Goal: Feedback & Contribution: Submit feedback/report problem

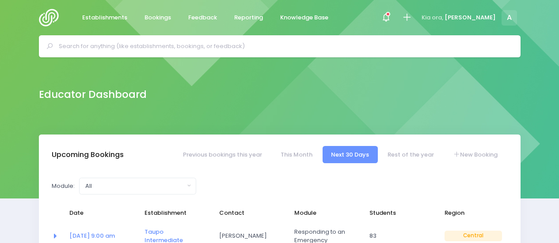
select select "5"
click at [204, 15] on span "Feedback" at bounding box center [202, 17] width 29 height 9
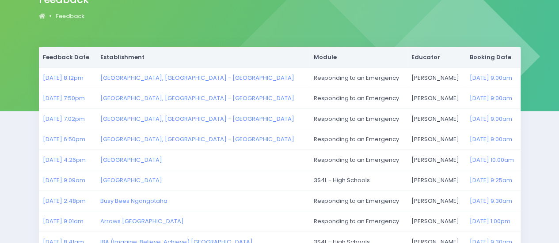
scroll to position [88, 0]
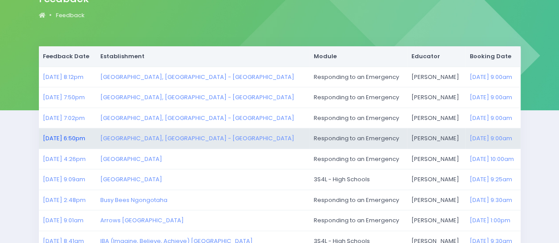
click at [85, 135] on link "14/08/2025 6:50pm" at bounding box center [64, 138] width 42 height 8
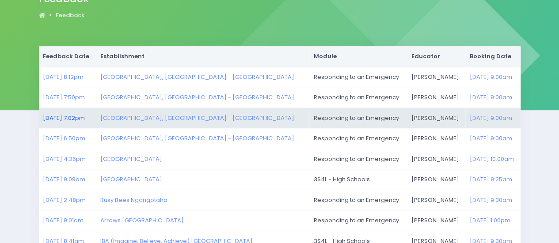
click at [71, 117] on link "14/08/2025 7:02pm" at bounding box center [64, 118] width 42 height 8
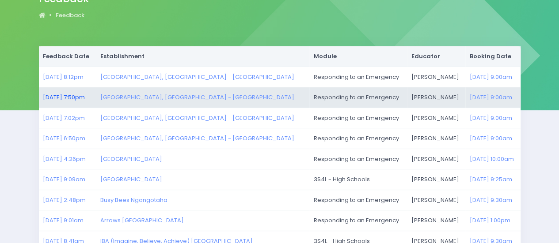
click at [72, 100] on link "14/08/2025 7:50pm" at bounding box center [64, 97] width 42 height 8
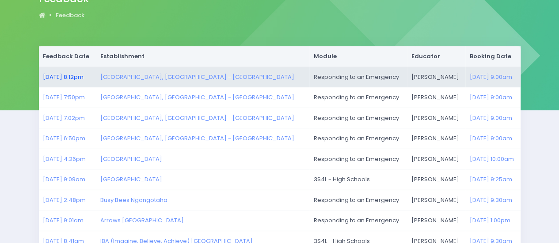
click at [68, 77] on link "15/08/2025 8:12pm" at bounding box center [63, 77] width 41 height 8
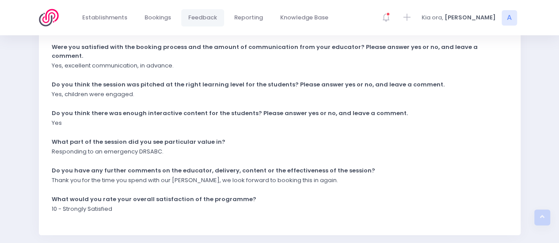
scroll to position [265, 0]
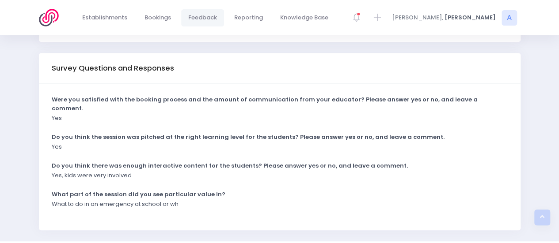
scroll to position [210, 0]
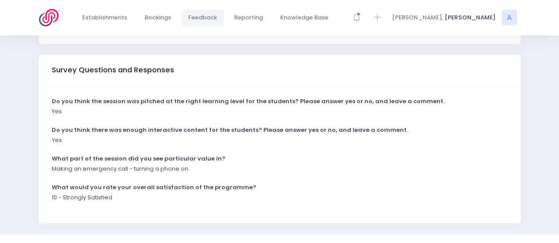
scroll to position [210, 0]
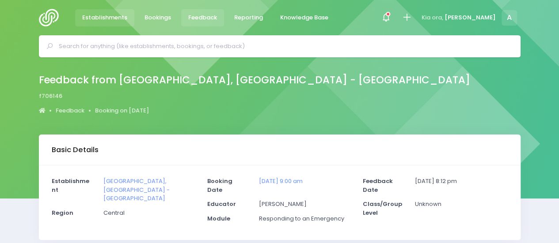
click at [94, 17] on span "Establishments" at bounding box center [104, 17] width 45 height 9
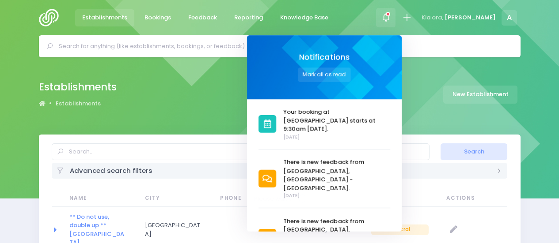
select select "20"
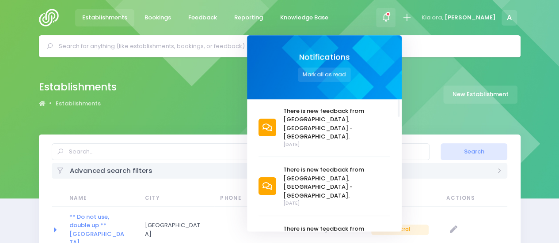
scroll to position [133, 0]
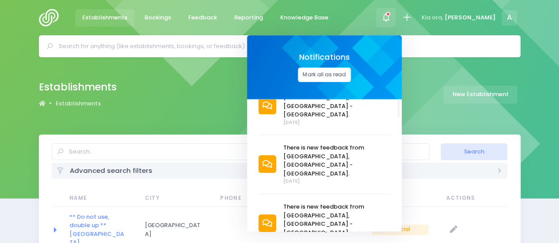
click at [351, 72] on button "Mark all as read" at bounding box center [324, 75] width 53 height 15
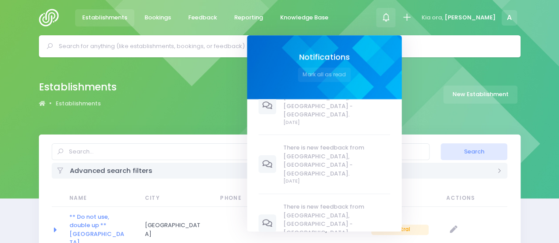
click at [209, 86] on div "Establishments Establishments New Establishment" at bounding box center [280, 95] width 504 height 32
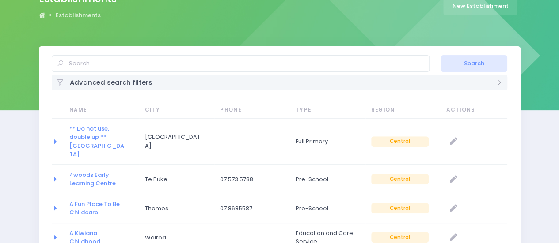
scroll to position [0, 0]
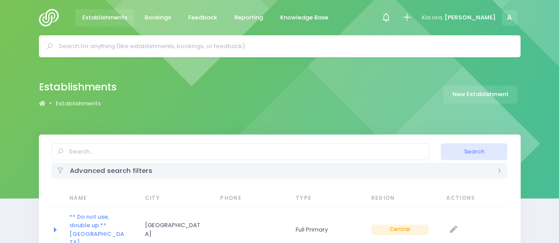
click at [50, 13] on img at bounding box center [51, 18] width 25 height 18
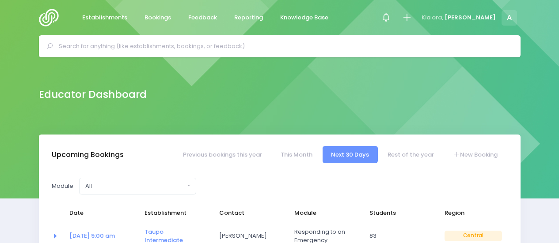
select select "5"
